Goal: Communication & Community: Connect with others

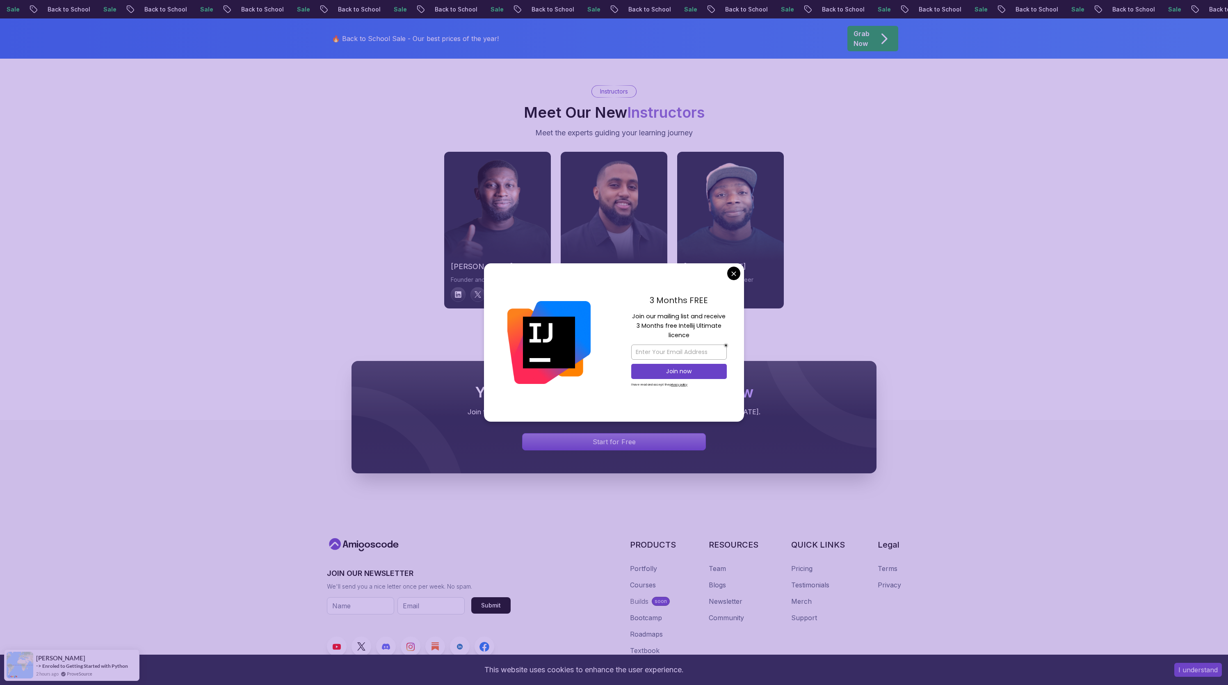
scroll to position [2477, 0]
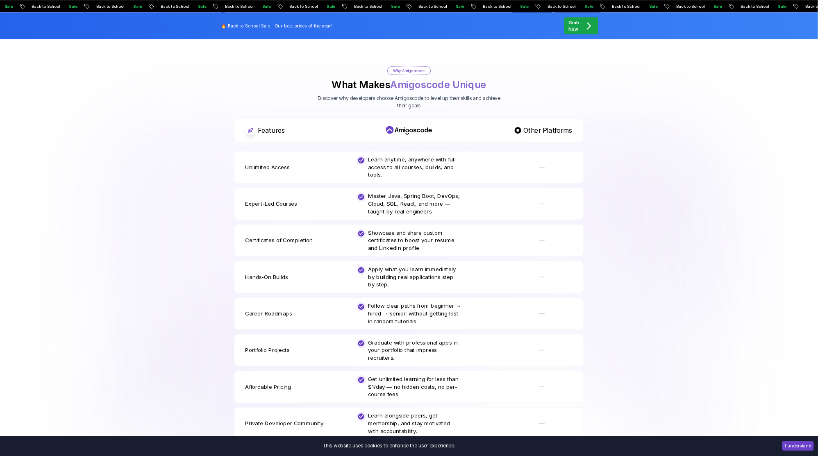
scroll to position [0, 0]
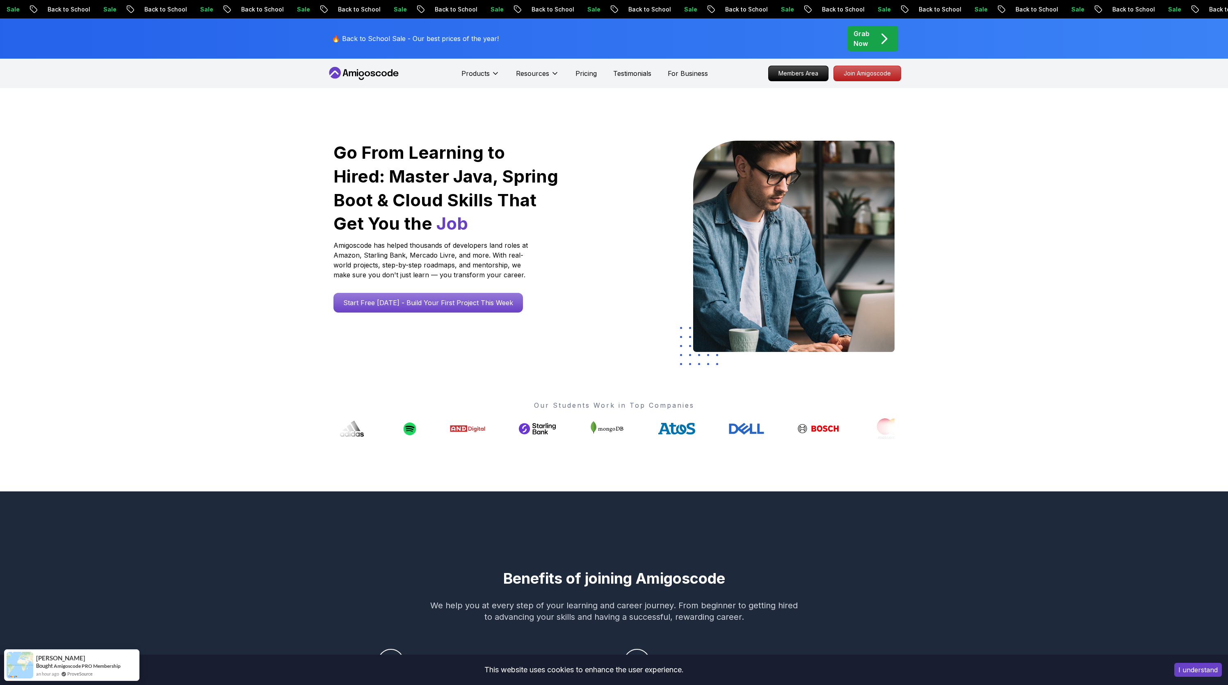
click at [1081, 195] on div "Go From Learning to Hired: Master Java, Spring Boot & Cloud Skills That Get You…" at bounding box center [614, 289] width 1228 height 403
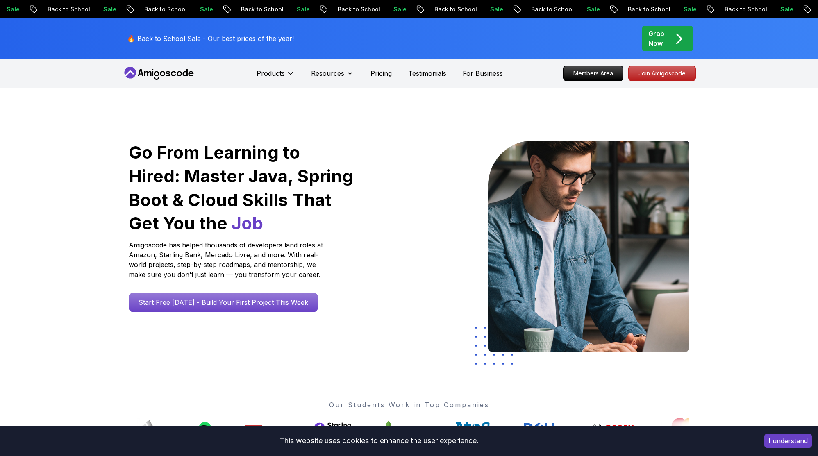
click at [117, 118] on div "Go From Learning to Hired: Master Java, Spring Boot & Cloud Skills That Get You…" at bounding box center [409, 289] width 818 height 403
click at [71, 242] on div "Go From Learning to Hired: Master Java, Spring Boot & Cloud Skills That Get You…" at bounding box center [409, 289] width 818 height 403
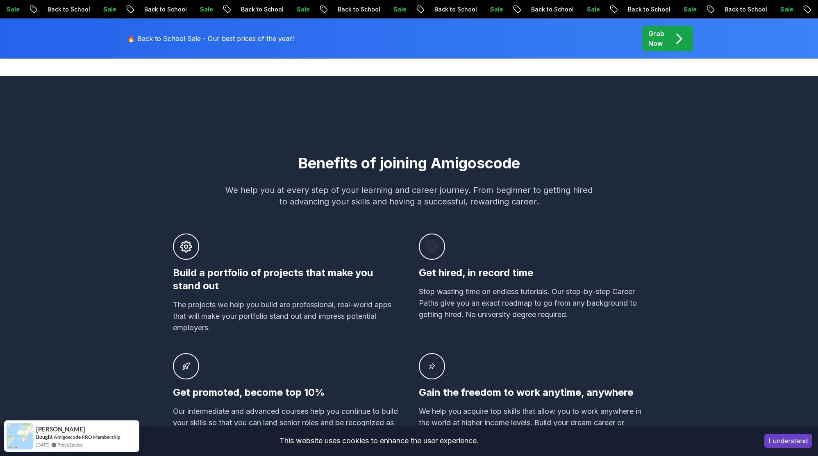
click at [791, 440] on button "I understand" at bounding box center [789, 441] width 48 height 14
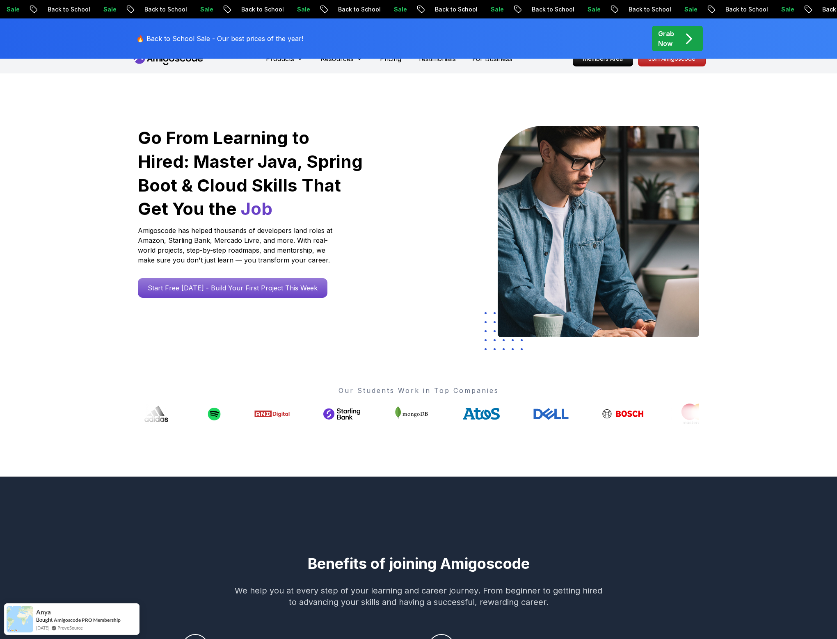
scroll to position [0, 0]
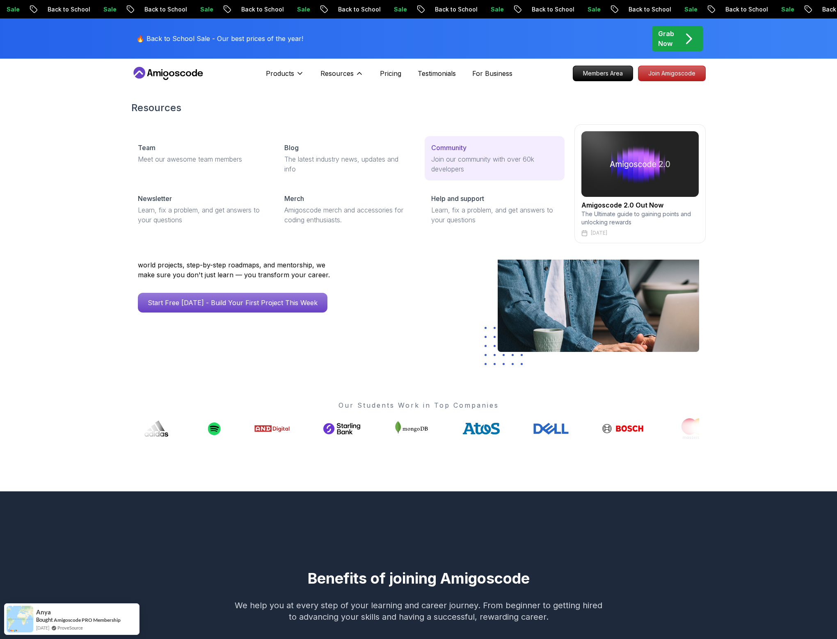
click at [472, 150] on div "Community" at bounding box center [494, 148] width 127 height 10
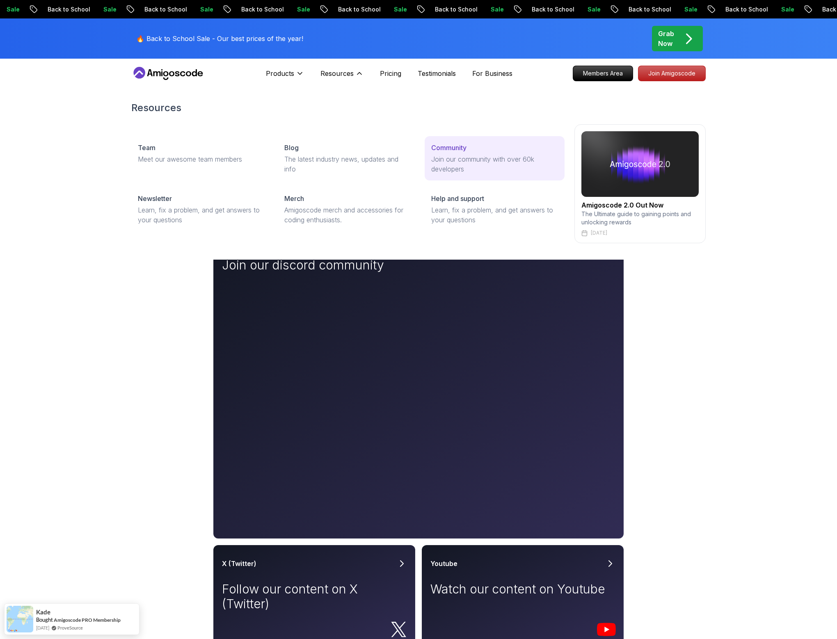
click at [442, 151] on p "Community" at bounding box center [448, 148] width 35 height 10
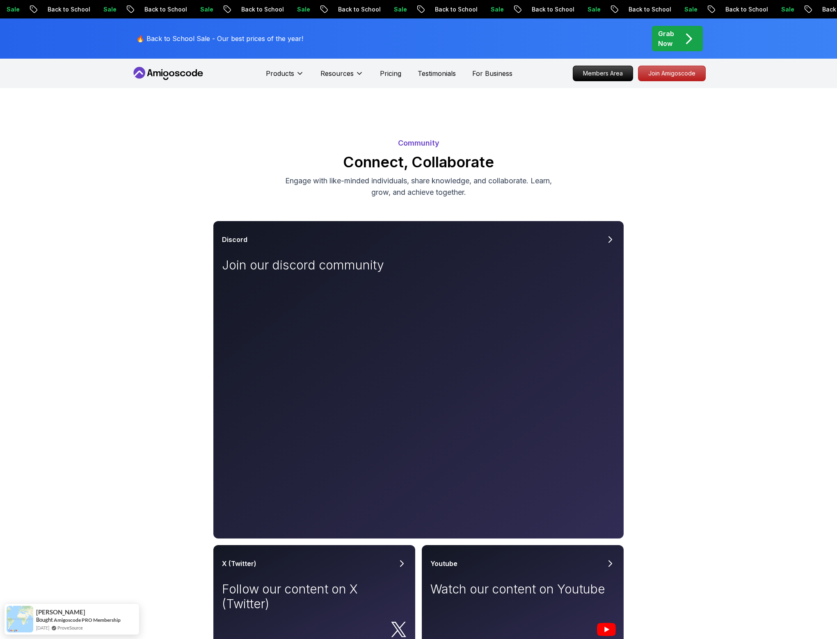
click at [732, 407] on div "Community Connect, Collaborate Engage with like-minded individuals, share knowl…" at bounding box center [418, 434] width 837 height 693
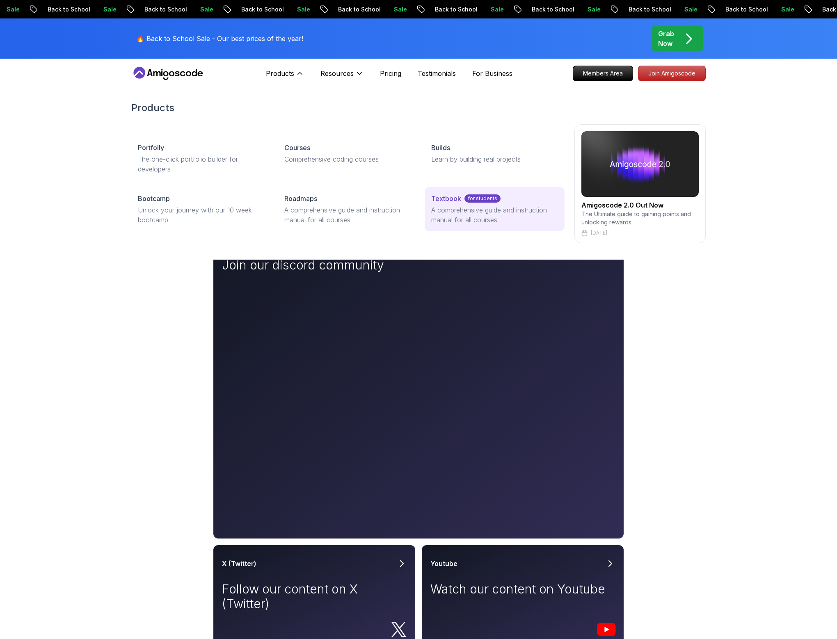
click at [464, 199] on p "for students" at bounding box center [482, 198] width 36 height 8
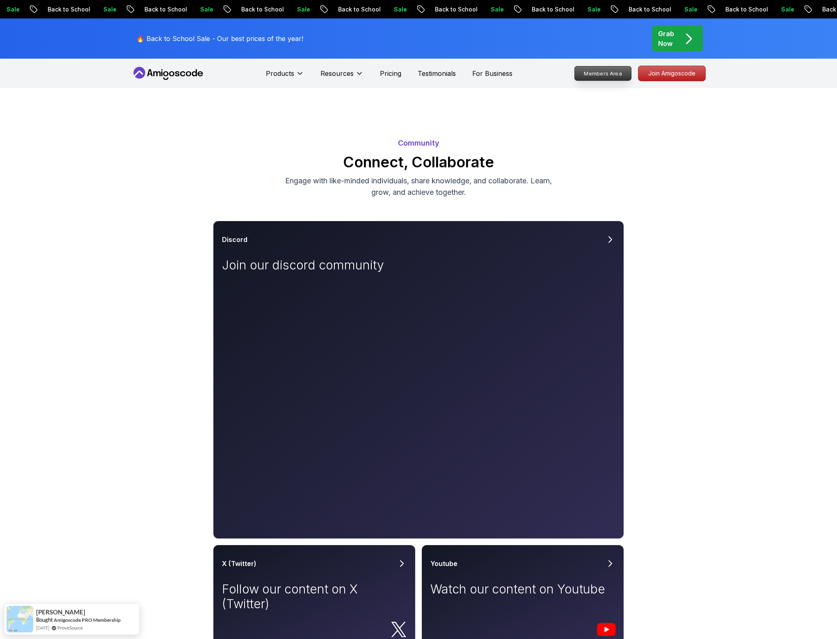
click at [614, 68] on p "Members Area" at bounding box center [602, 73] width 57 height 14
